Goal: Task Accomplishment & Management: Manage account settings

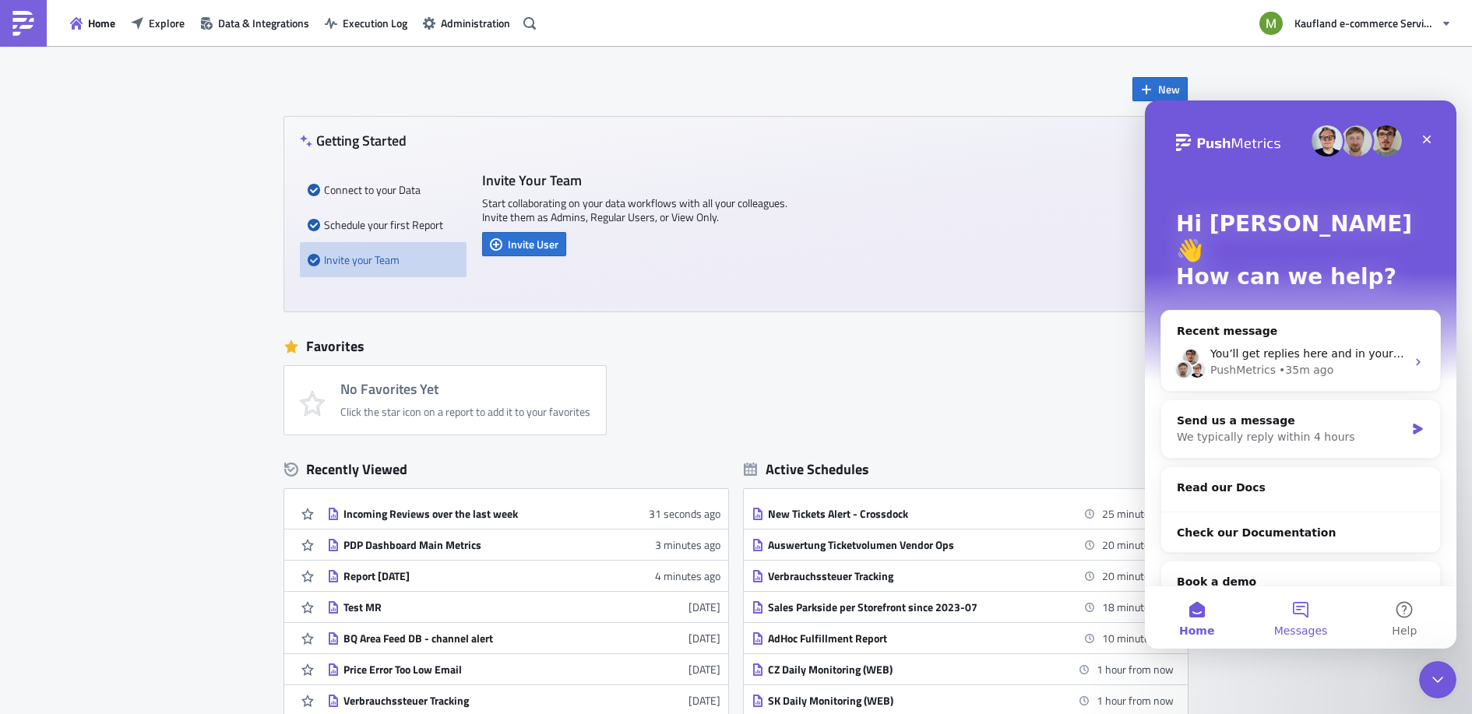
click at [1306, 622] on button "Messages" at bounding box center [1301, 617] width 104 height 62
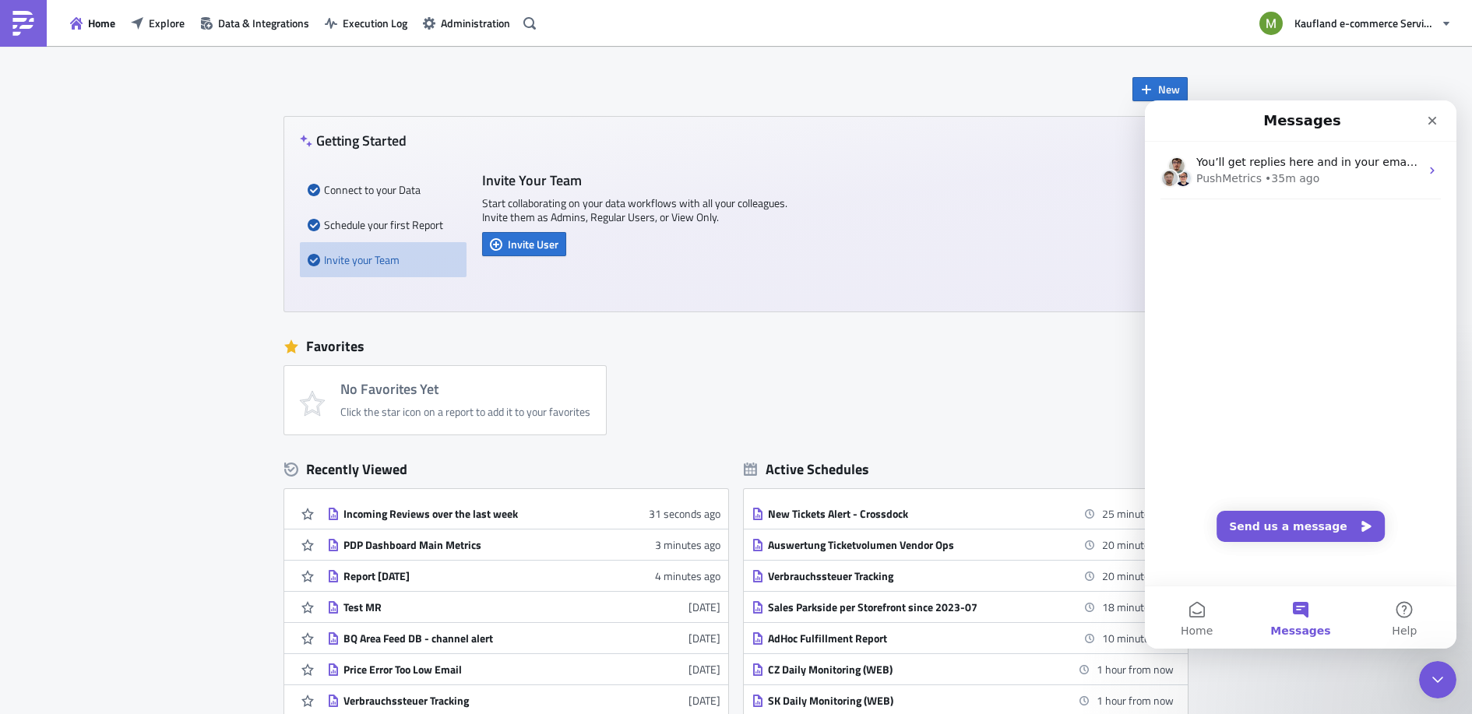
click at [1203, 408] on div "You’ll get replies here and in your email: ✉️ meenakshi.ramadas@real-digital.de…" at bounding box center [1301, 364] width 312 height 444
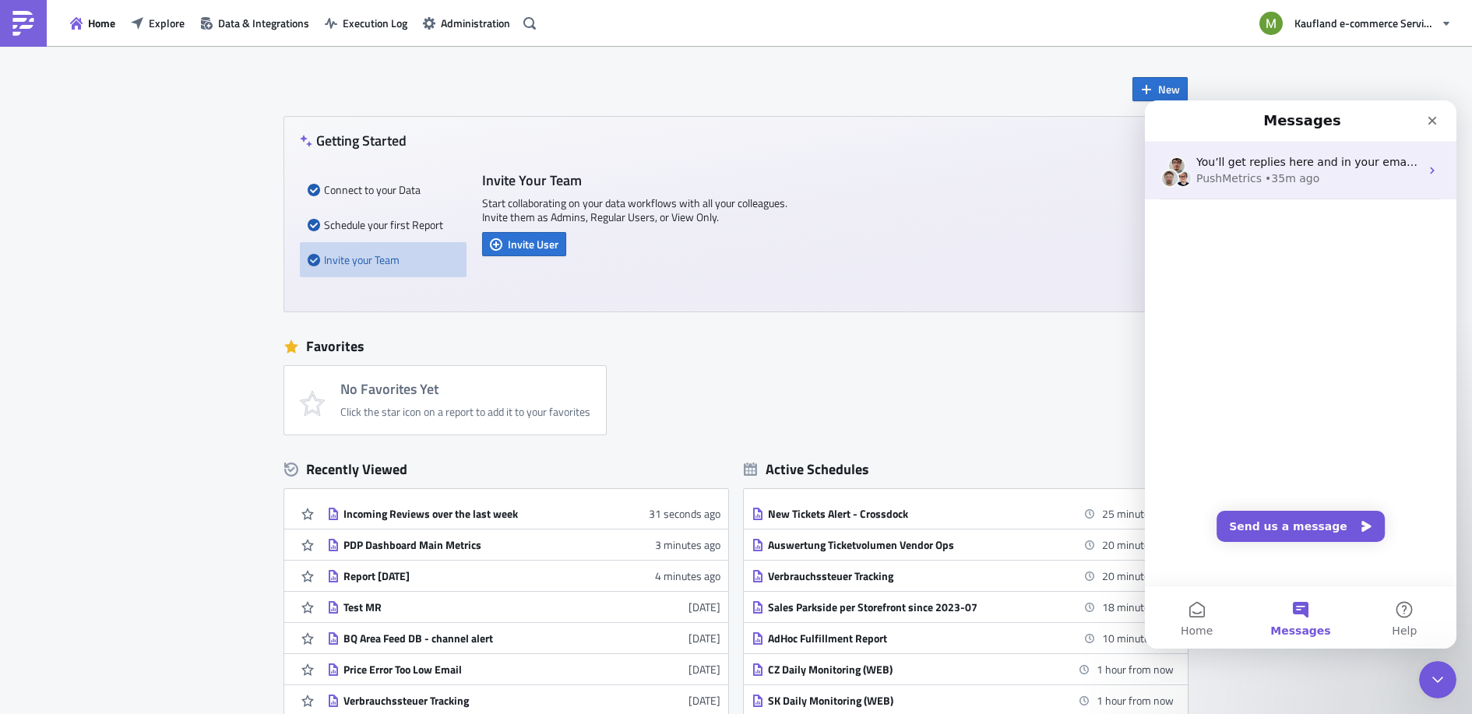
click at [1276, 177] on div "• 35m ago" at bounding box center [1292, 179] width 55 height 16
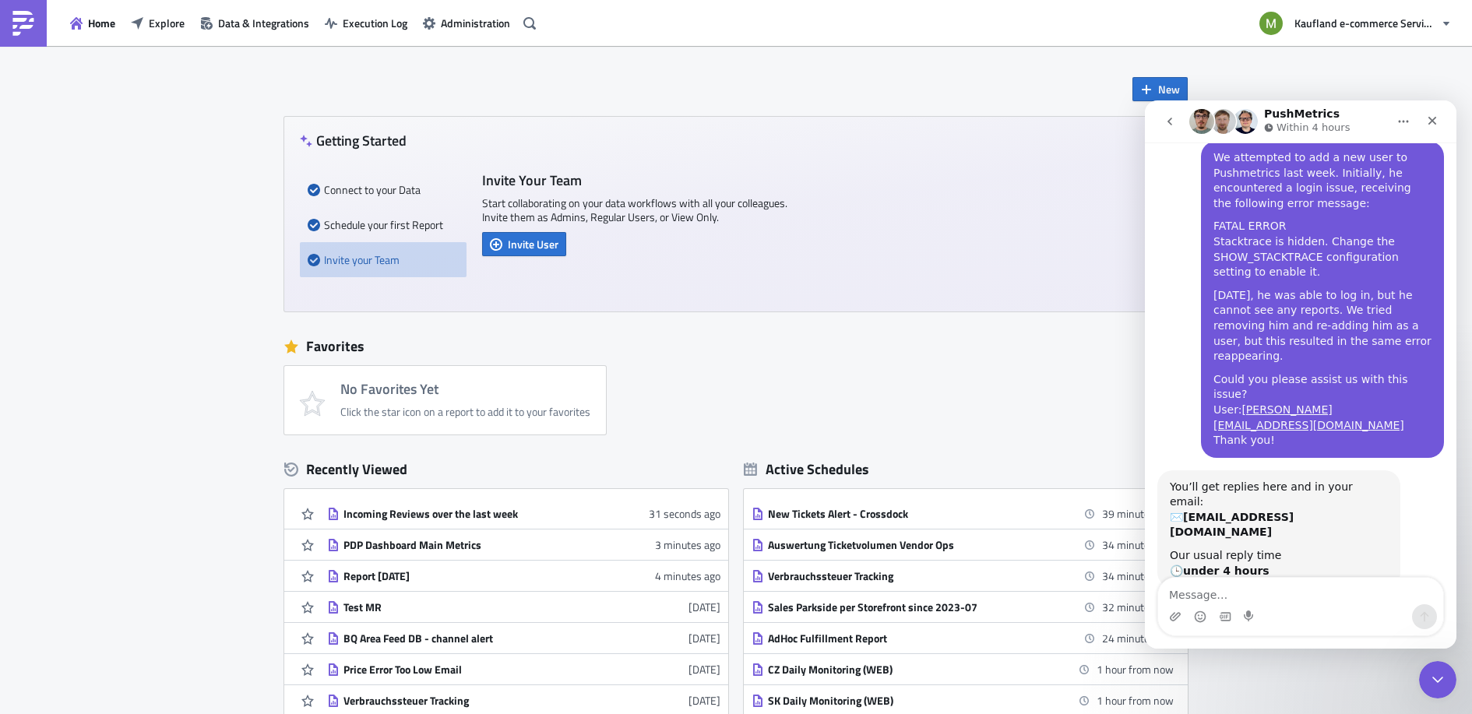
scroll to position [58, 0]
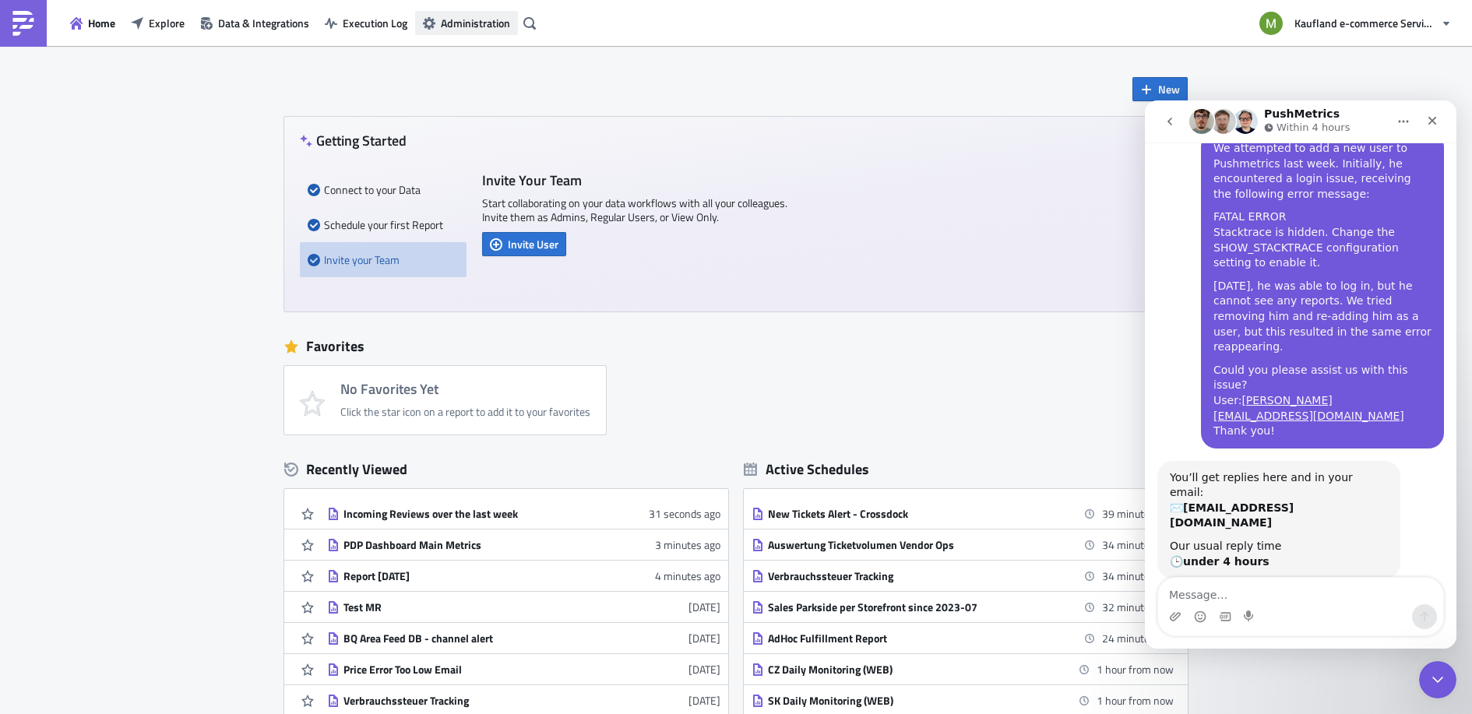
click at [446, 23] on span "Administration" at bounding box center [475, 23] width 69 height 16
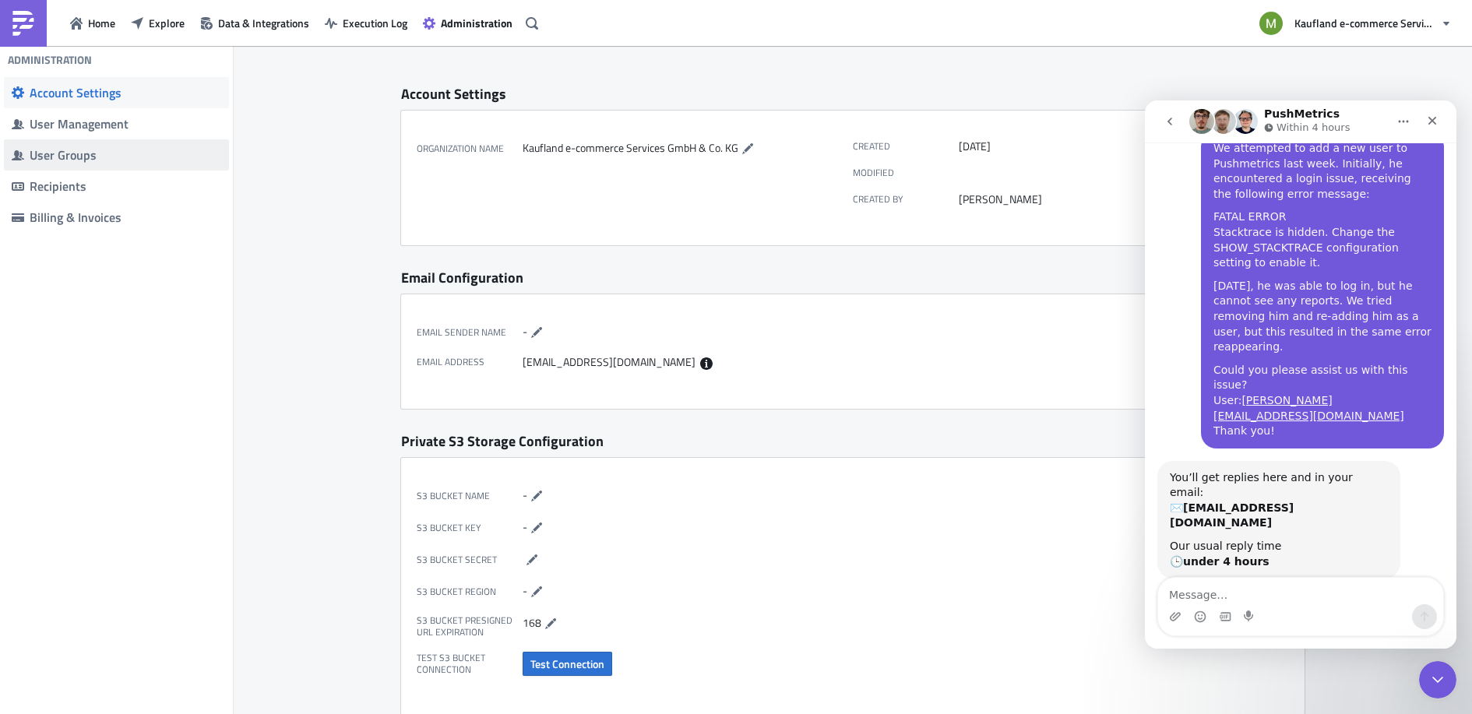
click at [52, 154] on div "User Groups" at bounding box center [126, 155] width 192 height 16
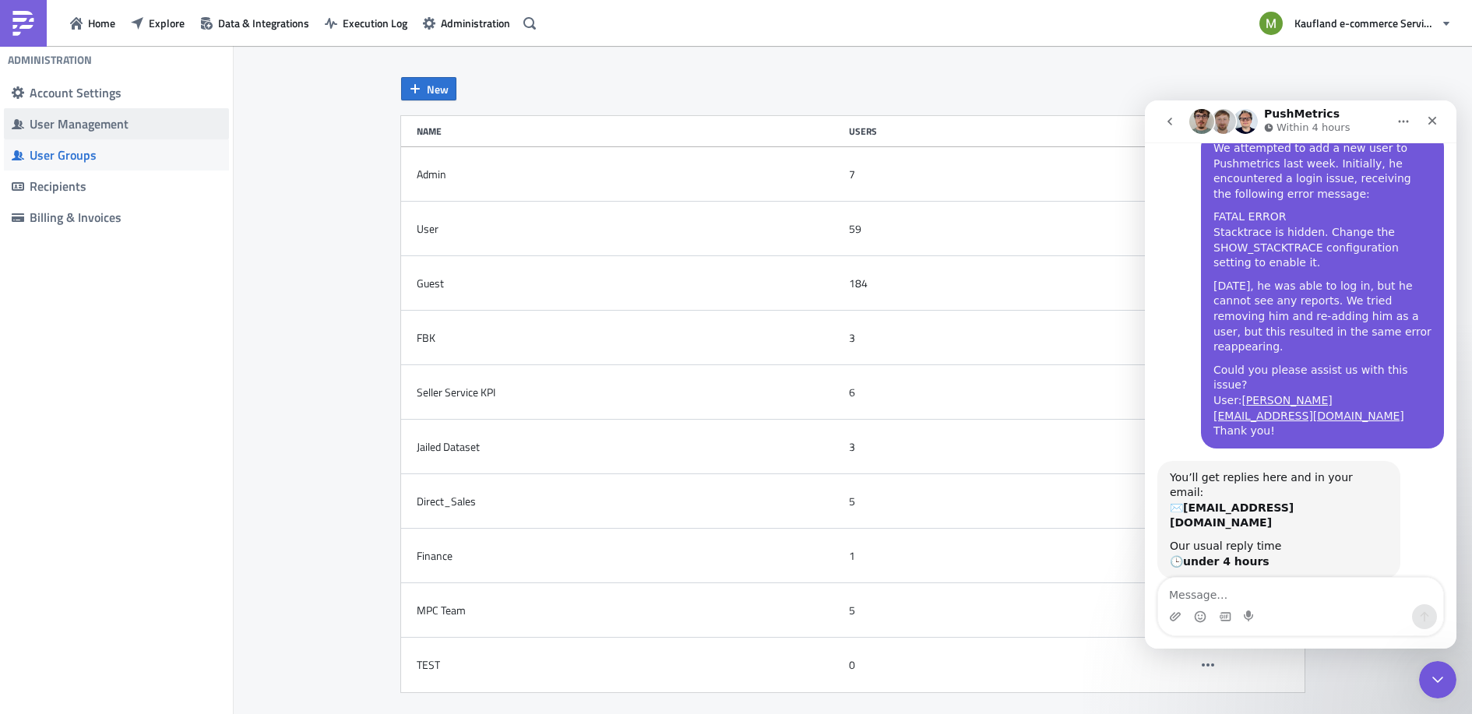
click at [131, 116] on div "User Management" at bounding box center [126, 124] width 192 height 16
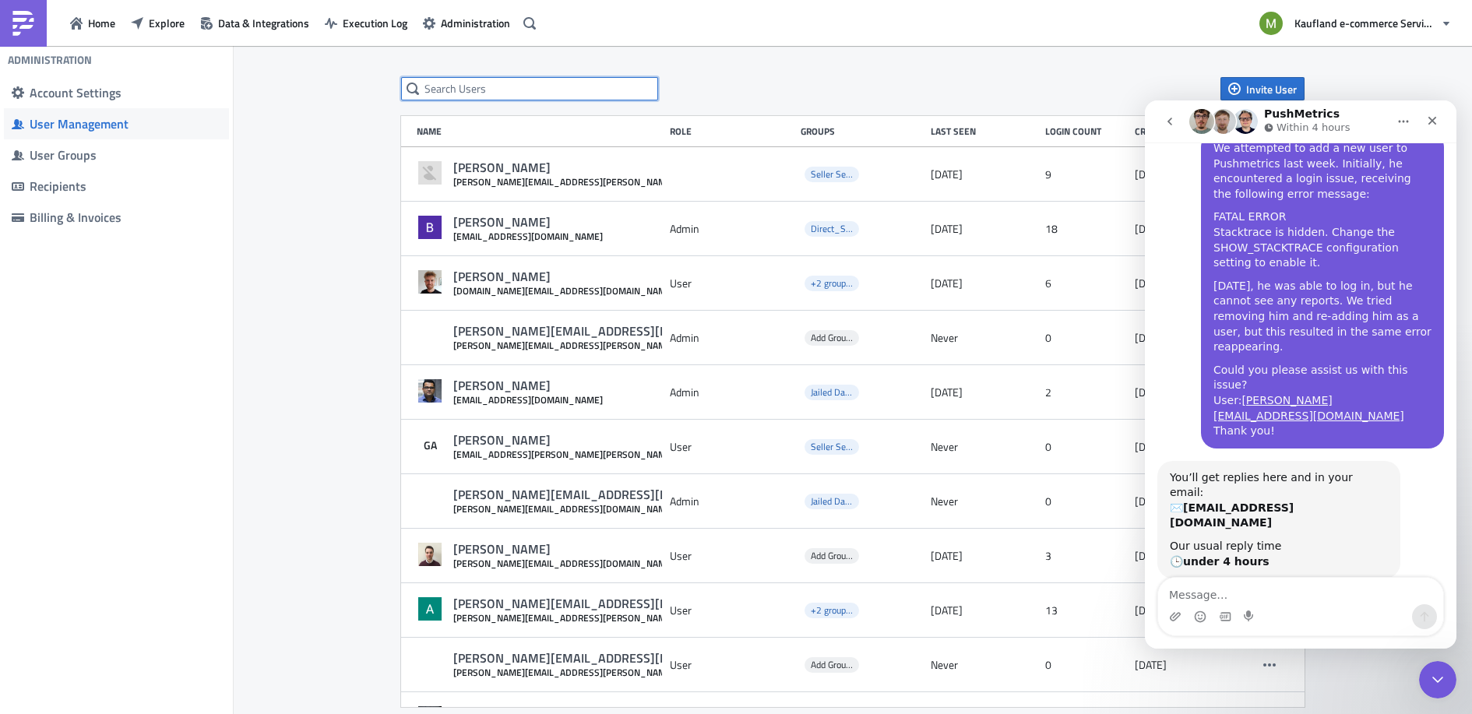
click at [443, 90] on input "text" at bounding box center [529, 88] width 257 height 23
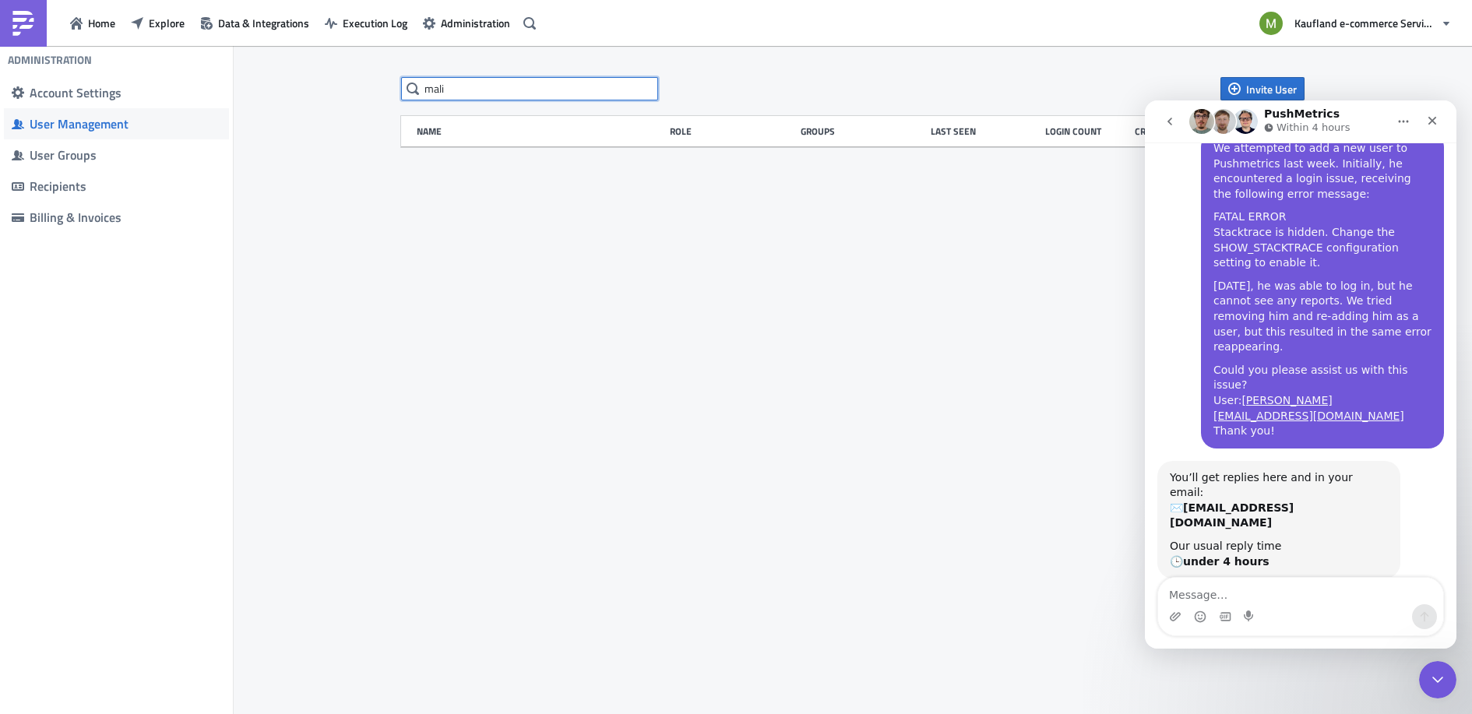
click at [438, 87] on input "mali" at bounding box center [529, 88] width 257 height 23
click at [435, 94] on input "mali" at bounding box center [529, 88] width 257 height 23
type input "ali"
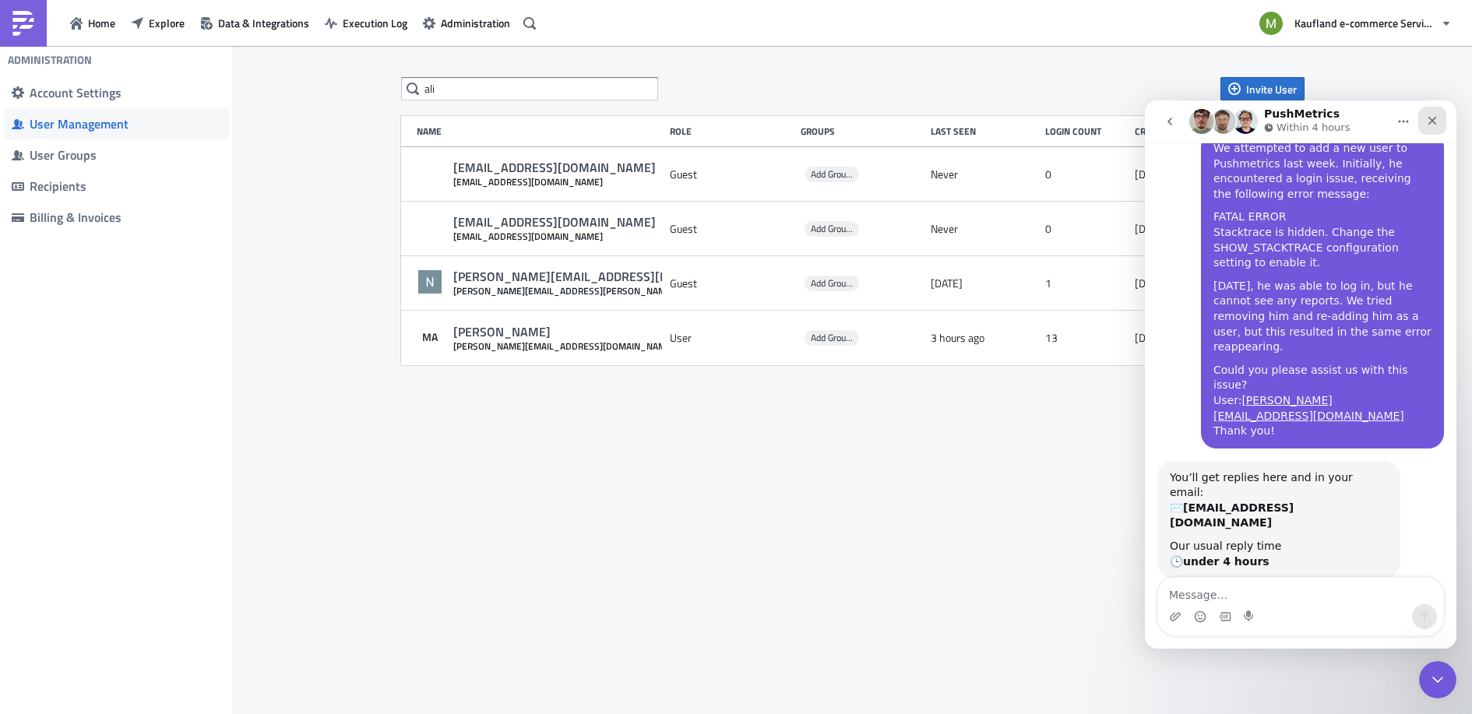
drag, startPoint x: 1432, startPoint y: 117, endPoint x: 2577, endPoint y: 286, distance: 1158.1
click at [1432, 117] on icon "Close" at bounding box center [1432, 120] width 12 height 12
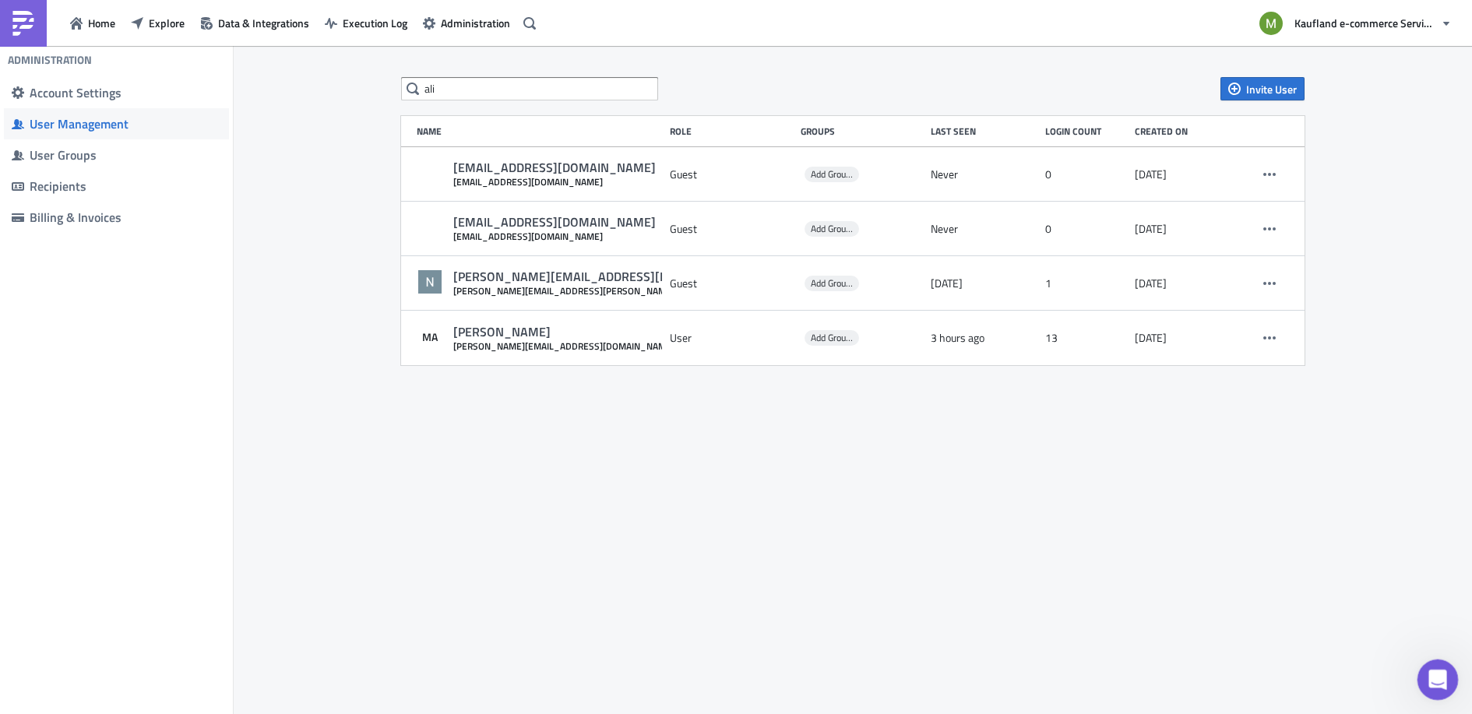
click at [1435, 680] on icon "Open Intercom Messenger" at bounding box center [1436, 678] width 26 height 26
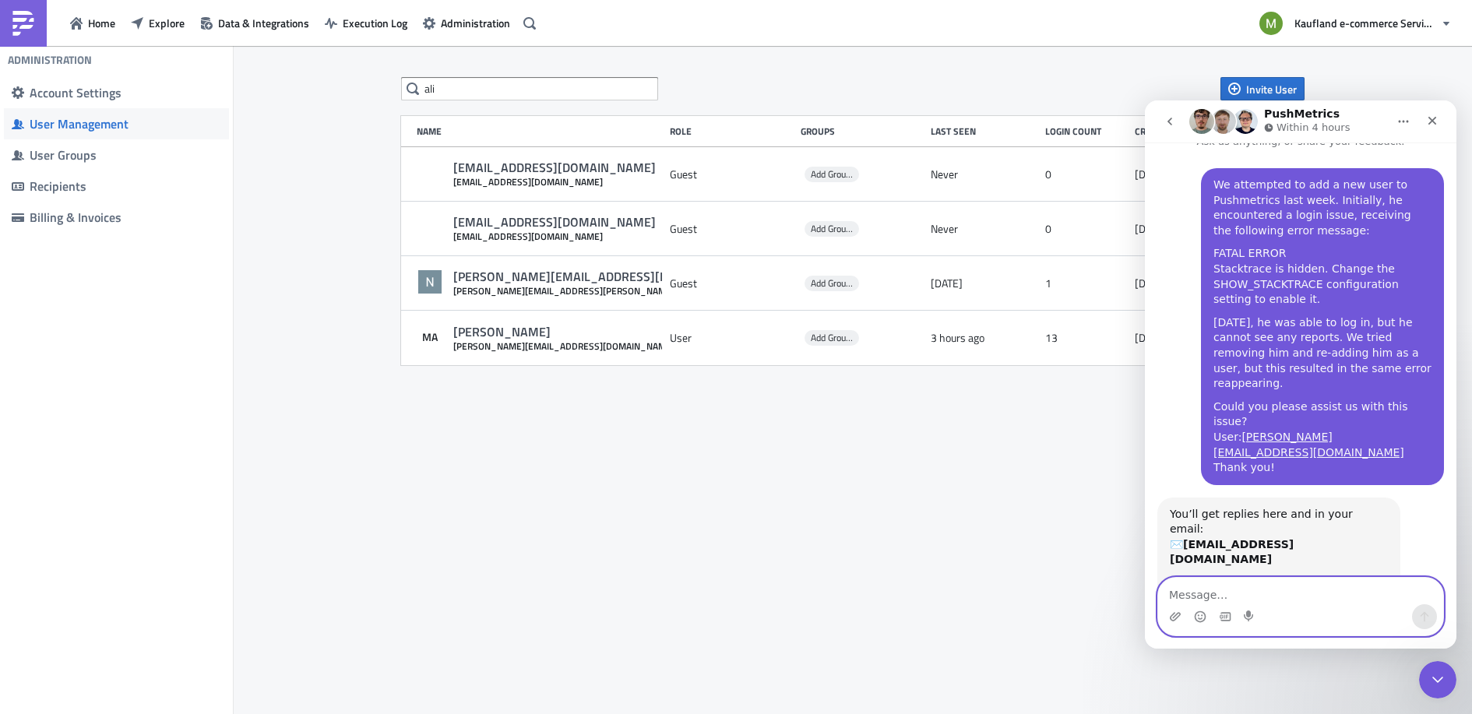
scroll to position [9, 0]
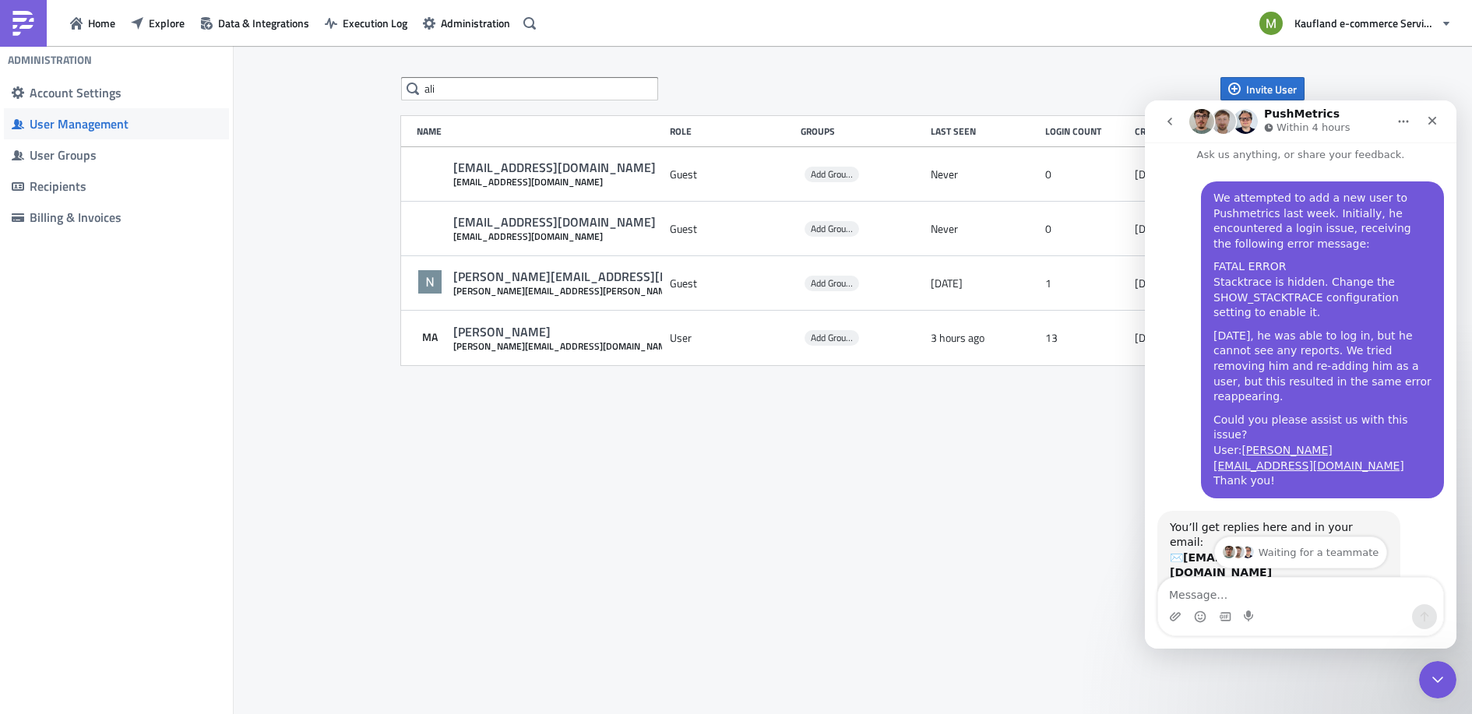
click at [788, 516] on div "ali Invite User Name Role Groups Last Seen Login Count Created on natalie.dufke…" at bounding box center [853, 381] width 1238 height 671
click at [1427, 118] on icon "Close" at bounding box center [1432, 120] width 12 height 12
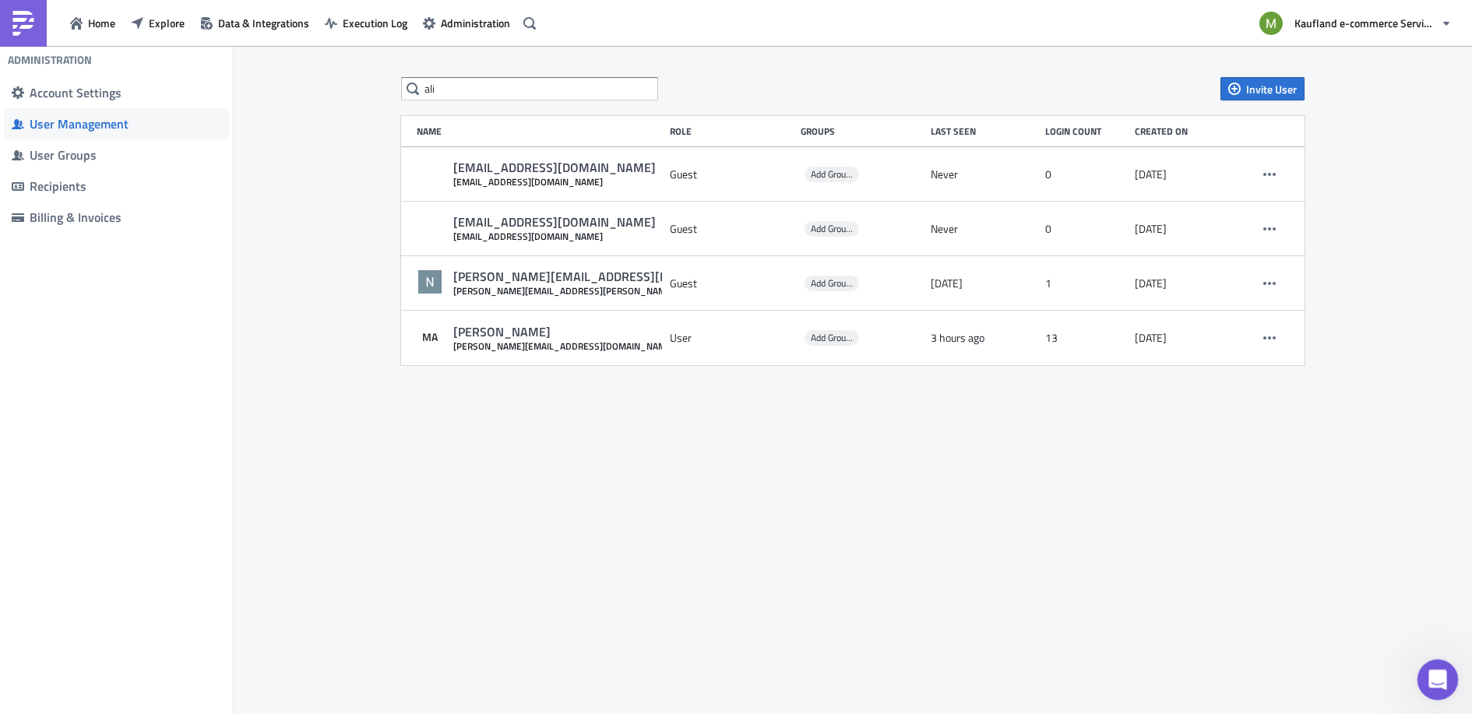
click at [1432, 677] on icon "Open Intercom Messenger" at bounding box center [1436, 678] width 26 height 26
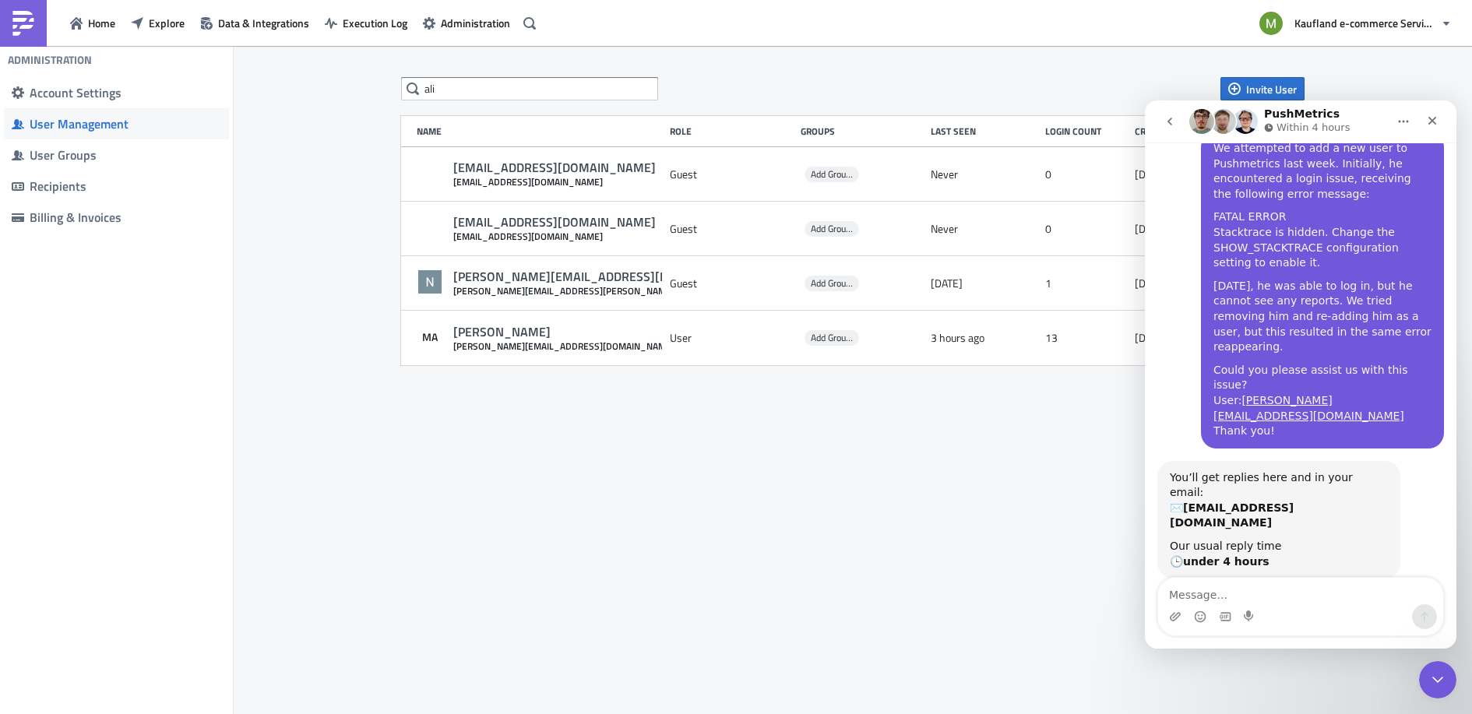
scroll to position [58, 0]
click at [1161, 115] on button "go back" at bounding box center [1170, 122] width 30 height 30
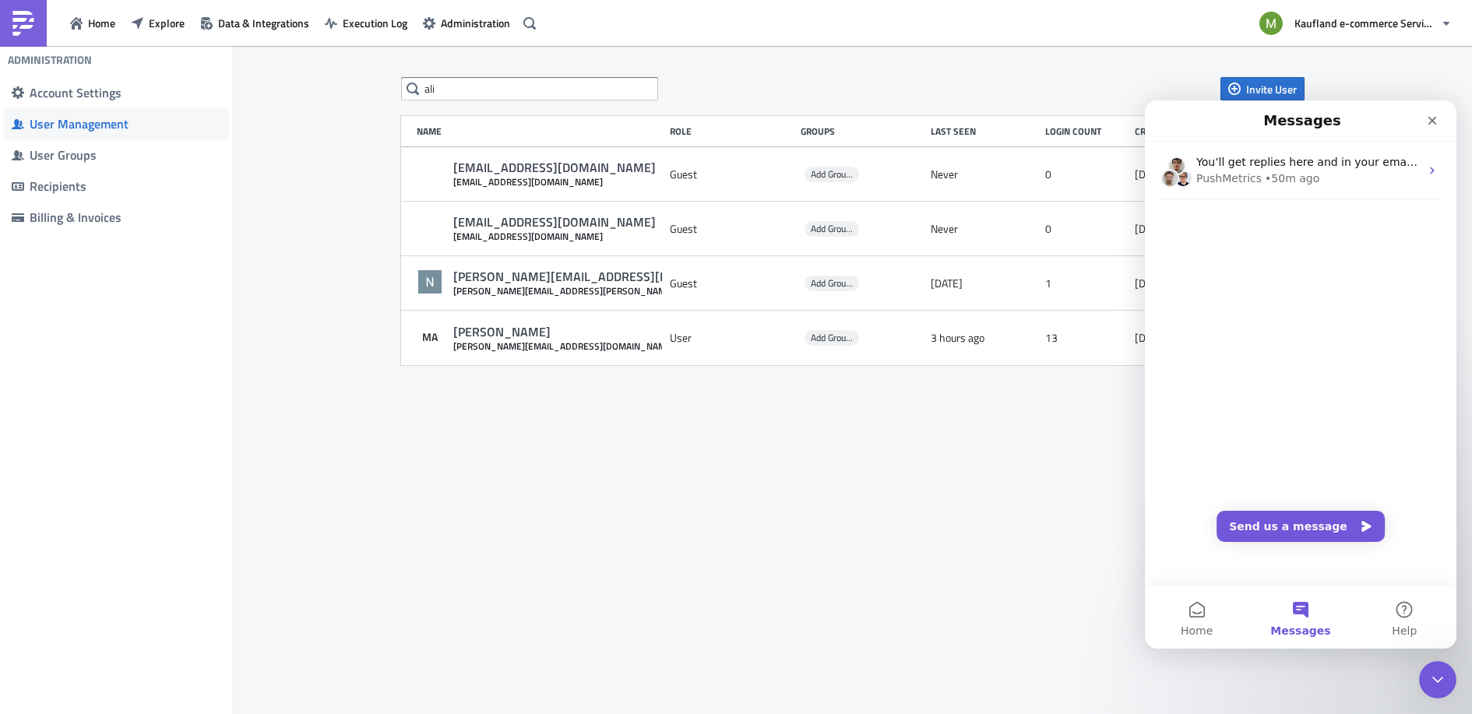
scroll to position [0, 0]
